Goal: Information Seeking & Learning: Find contact information

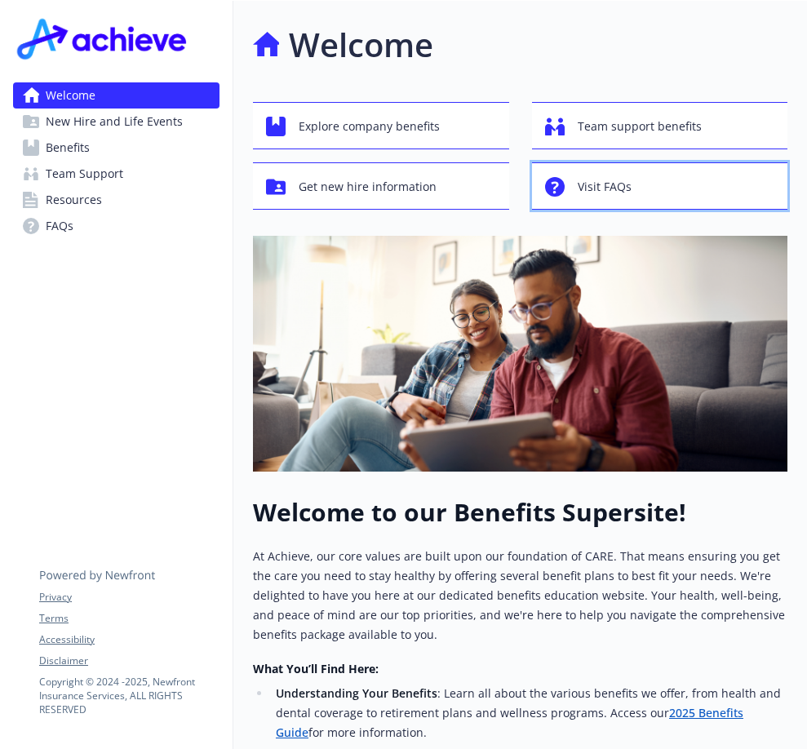
click at [618, 184] on span "Visit FAQs" at bounding box center [605, 186] width 54 height 31
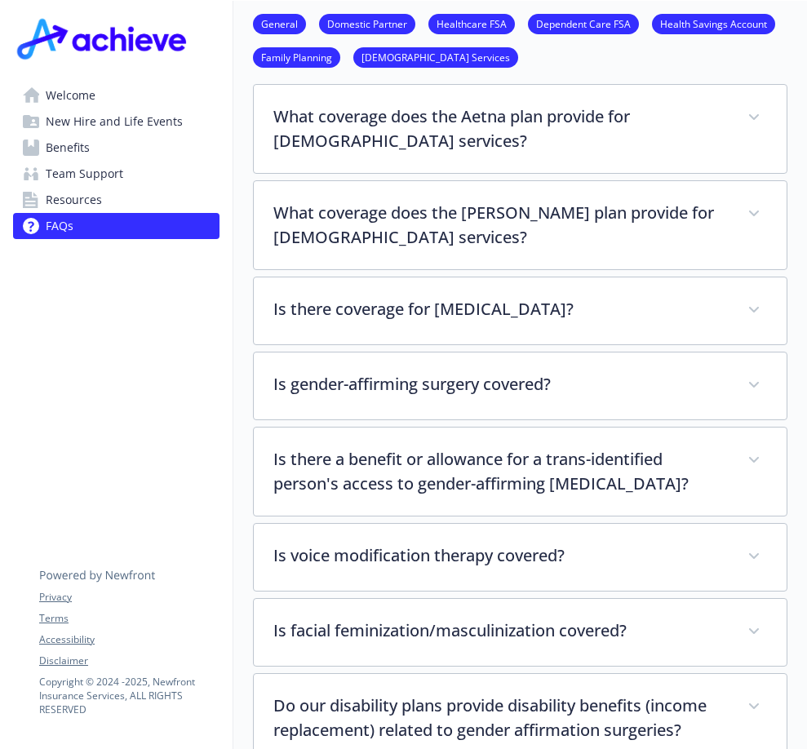
scroll to position [3998, 0]
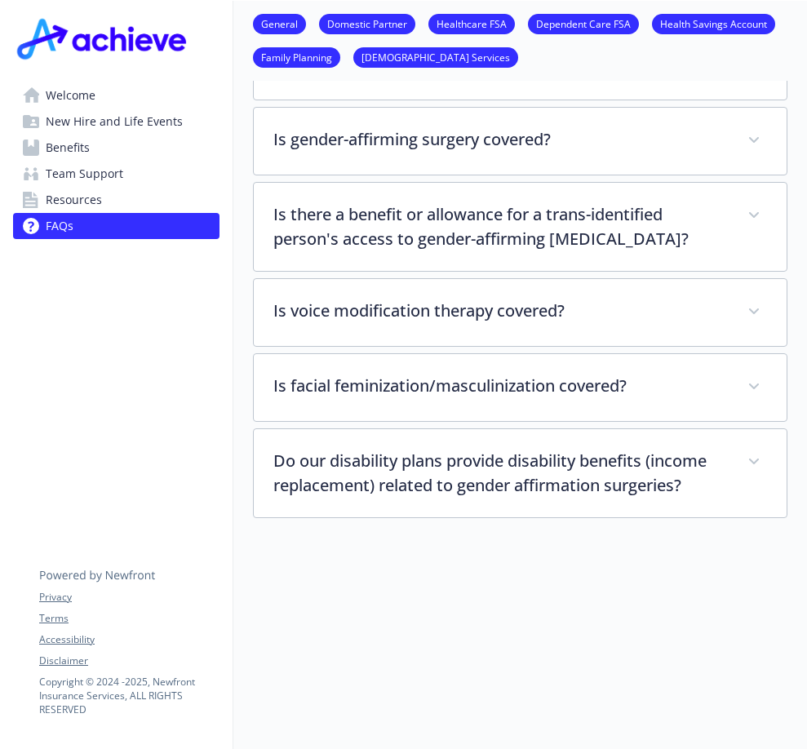
click at [68, 196] on span "Resources" at bounding box center [74, 200] width 56 height 26
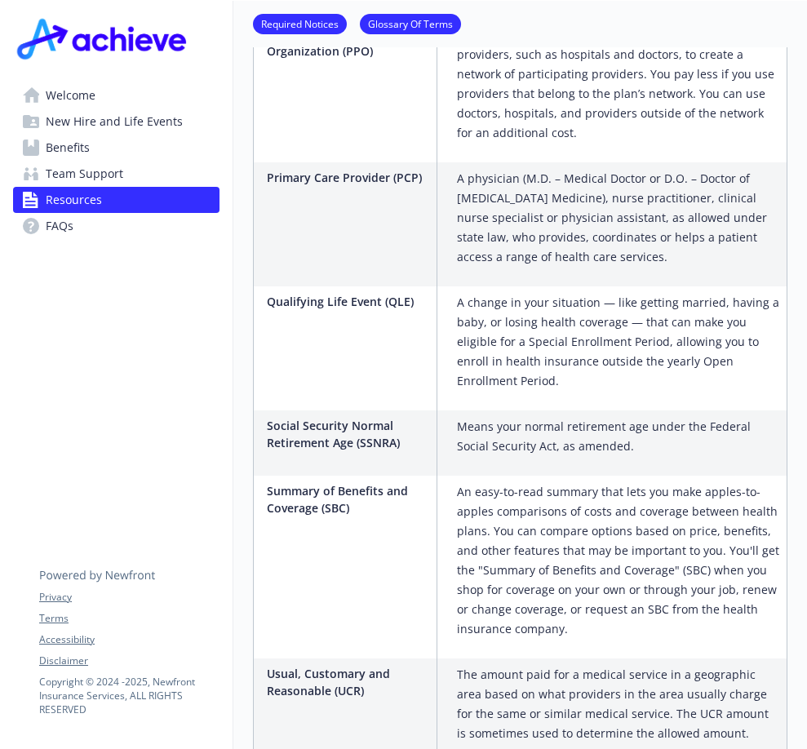
scroll to position [3809, 0]
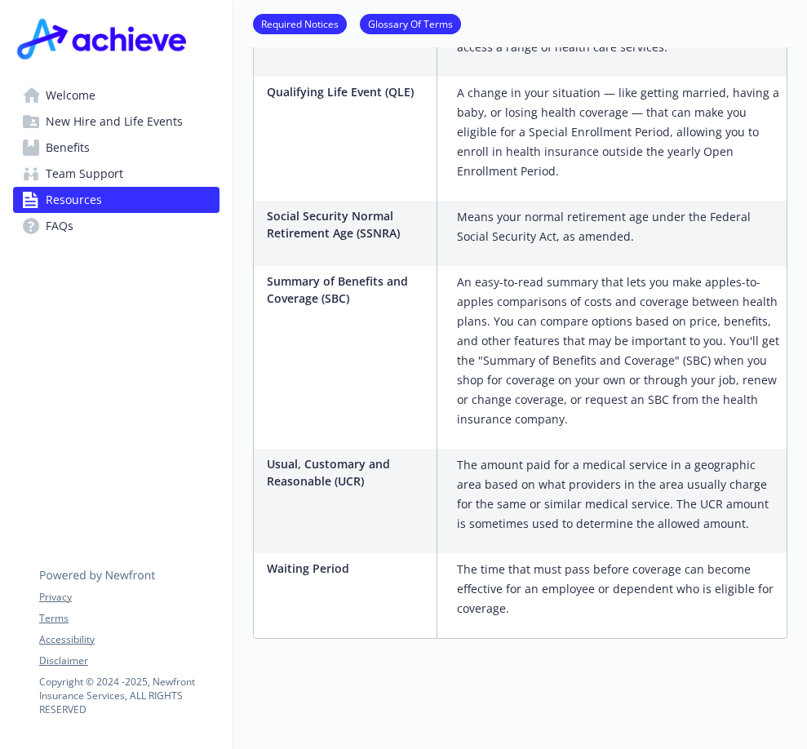
click at [75, 173] on span "Team Support" at bounding box center [85, 174] width 78 height 26
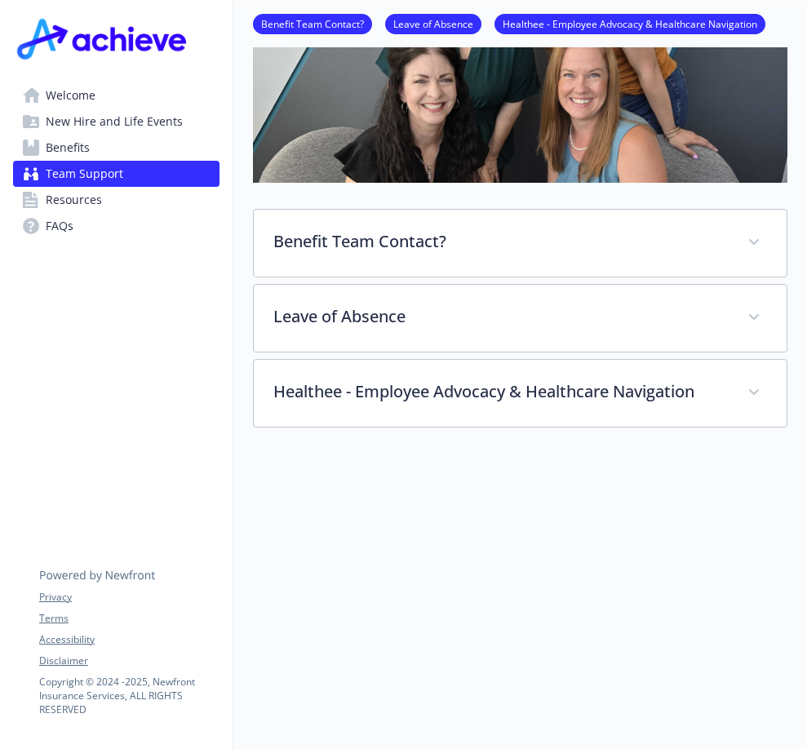
scroll to position [265, 0]
